Goal: Find specific page/section: Find specific page/section

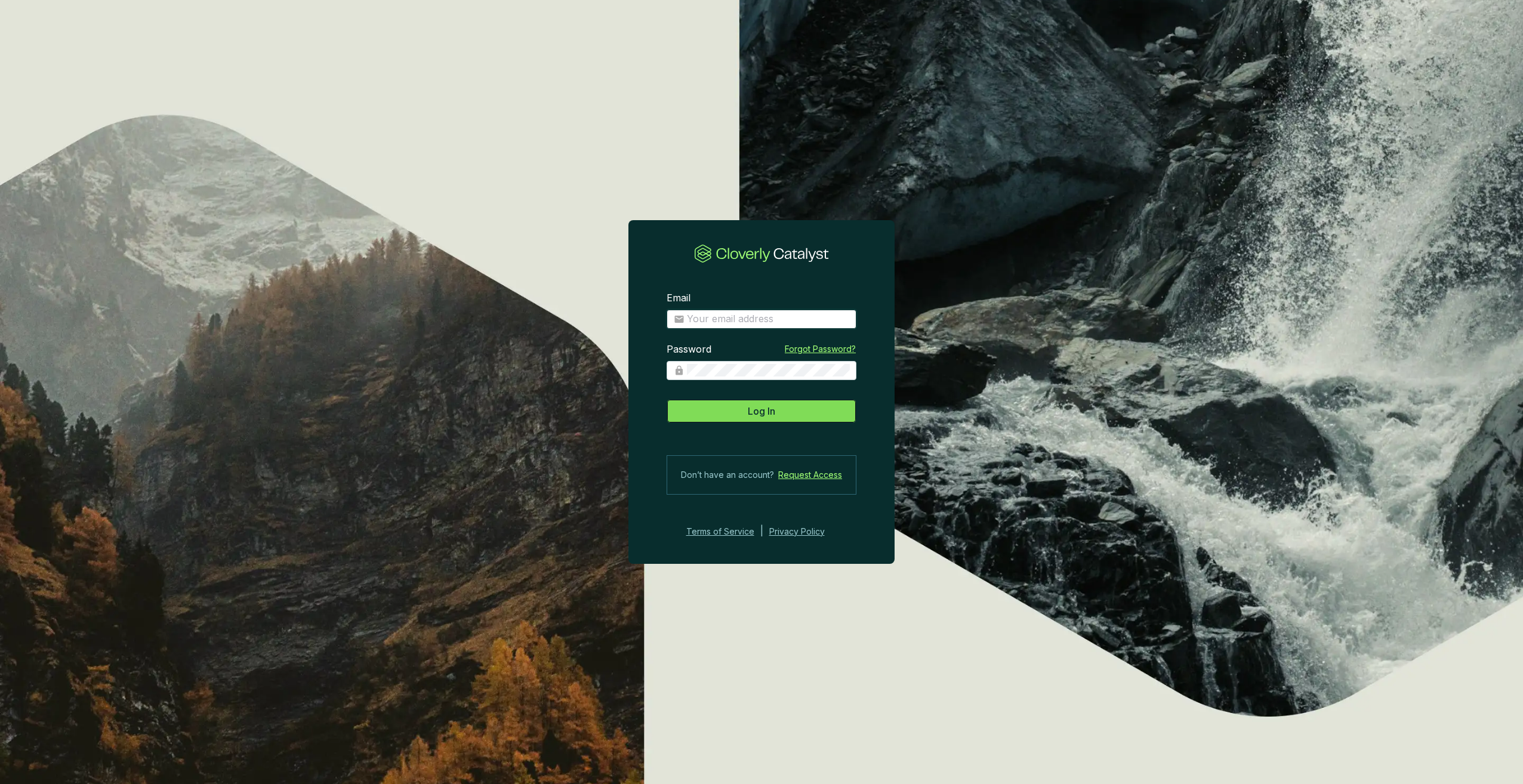
type input "[PERSON_NAME][EMAIL_ADDRESS][DOMAIN_NAME]"
click at [779, 401] on button "Log In" at bounding box center [762, 411] width 190 height 24
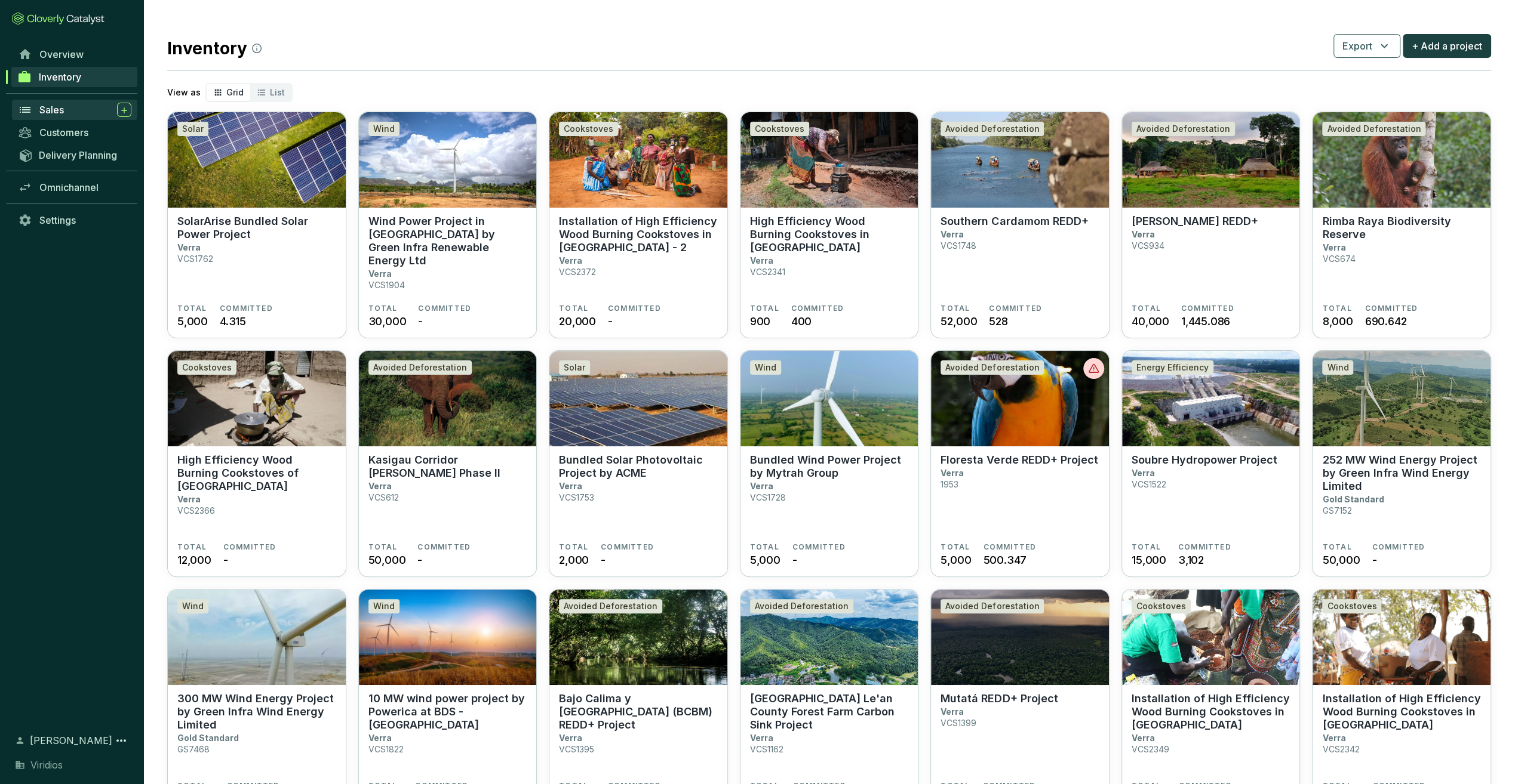
click at [64, 107] on div "Sales" at bounding box center [85, 109] width 92 height 14
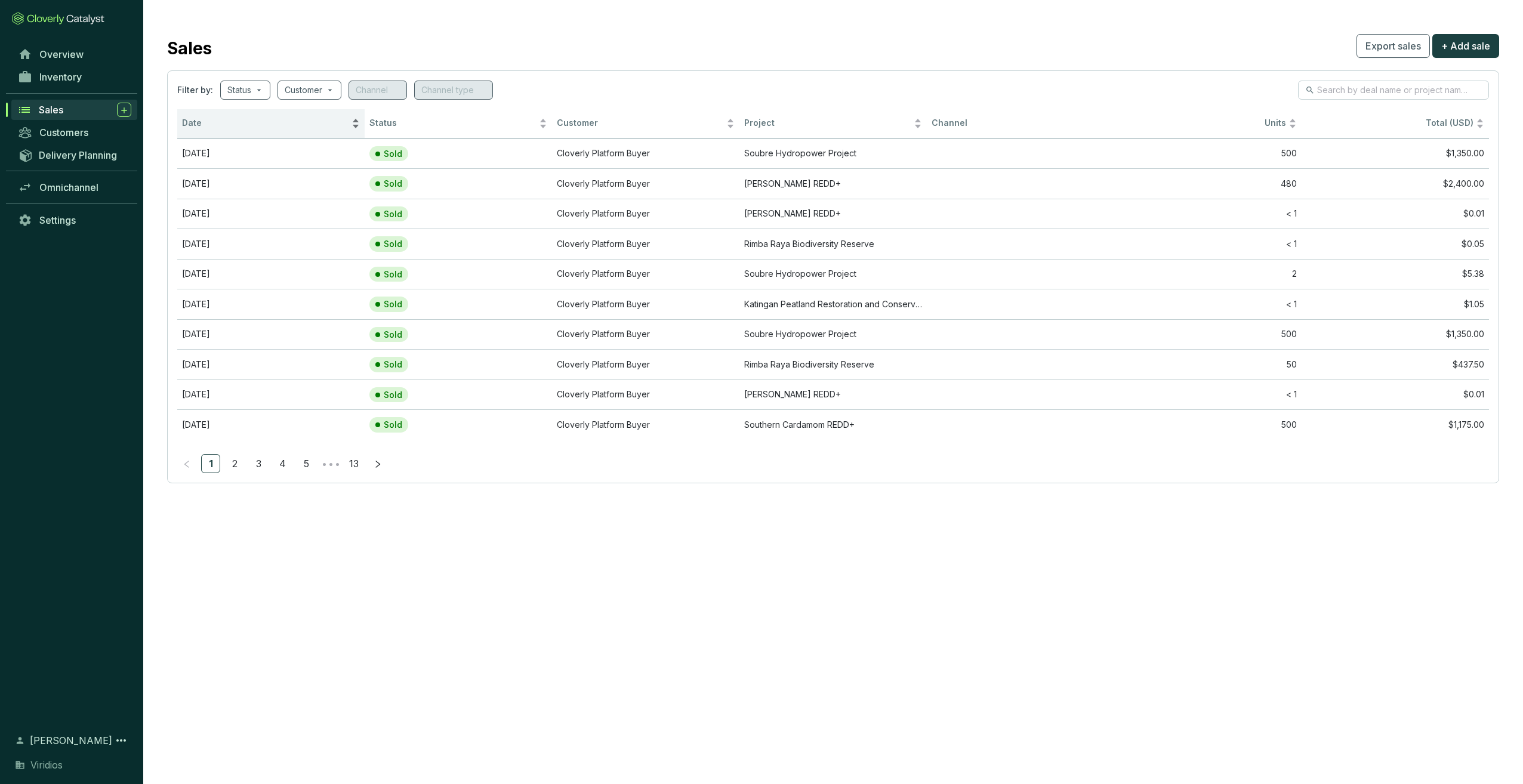
click at [242, 130] on div "Date" at bounding box center [271, 123] width 178 height 14
click at [96, 64] on link "Overview" at bounding box center [75, 54] width 126 height 20
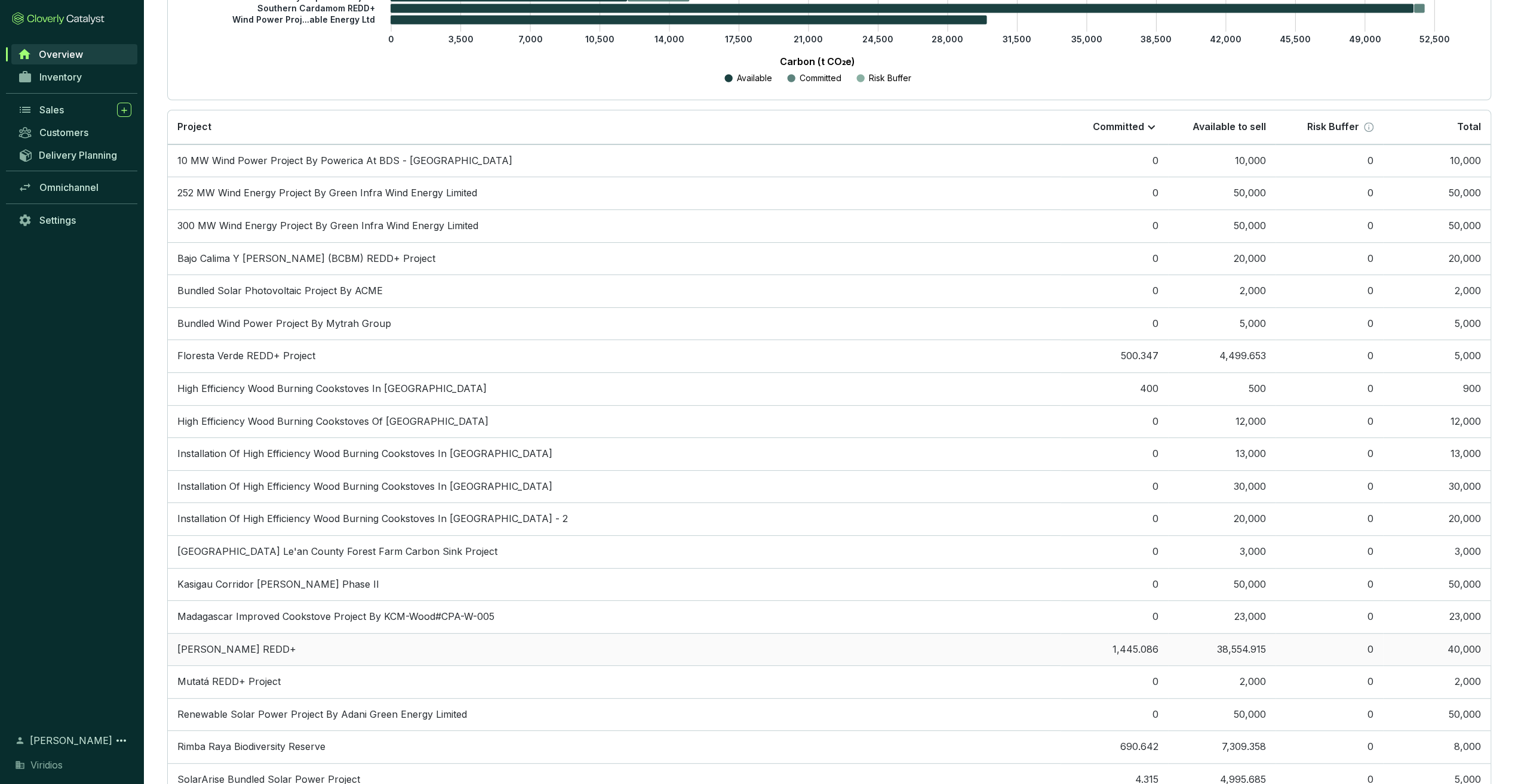
scroll to position [230, 0]
